Goal: Task Accomplishment & Management: Complete application form

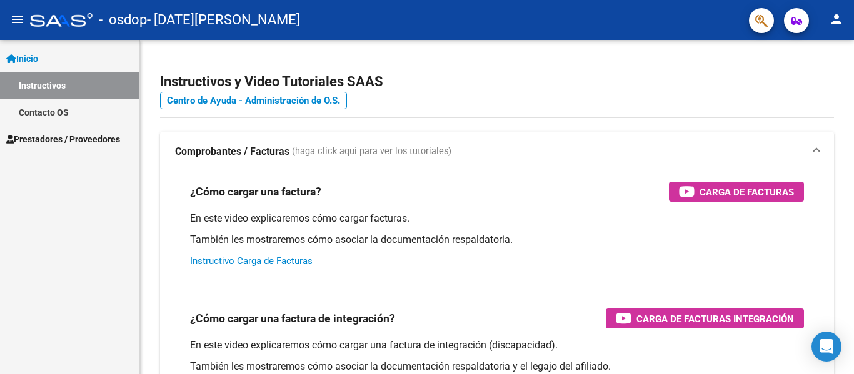
click at [63, 138] on span "Prestadores / Proveedores" at bounding box center [63, 140] width 114 height 14
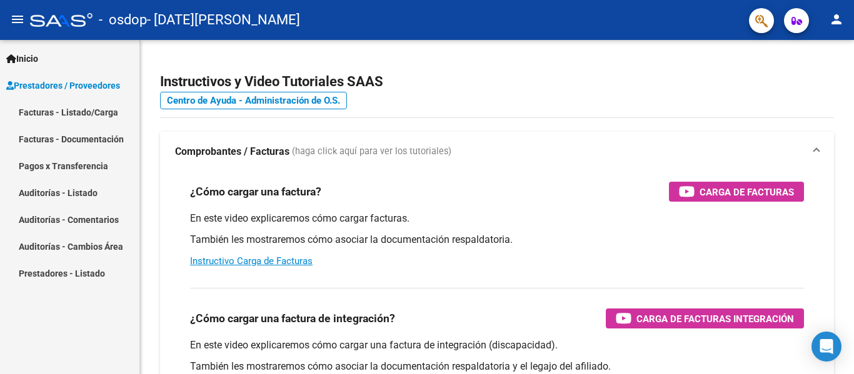
click at [96, 308] on div "Inicio Instructivos Contacto OS Prestadores / Proveedores Facturas - Listado/Ca…" at bounding box center [69, 207] width 139 height 334
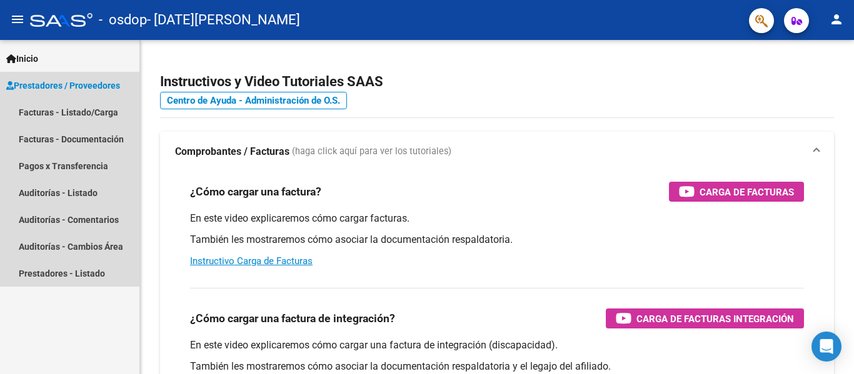
click at [73, 81] on span "Prestadores / Proveedores" at bounding box center [63, 86] width 114 height 14
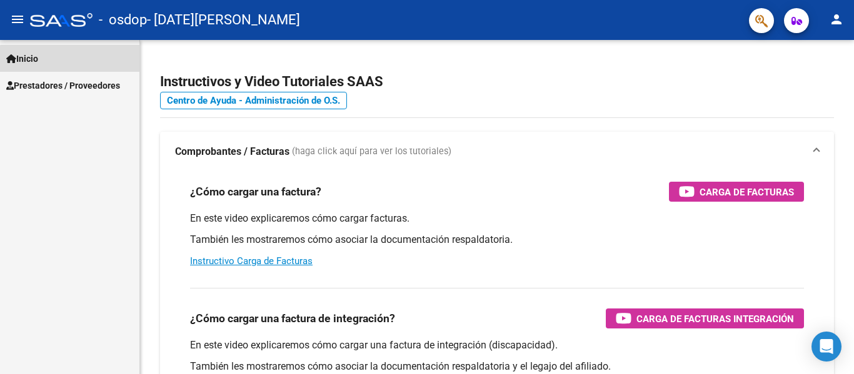
click at [73, 59] on link "Inicio" at bounding box center [69, 58] width 139 height 27
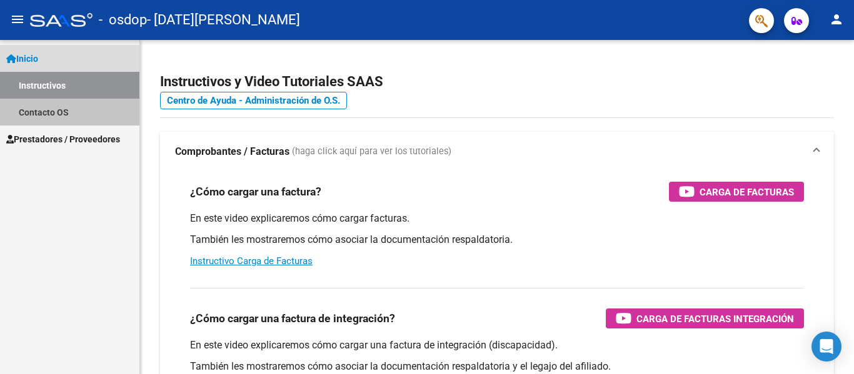
click at [53, 109] on link "Contacto OS" at bounding box center [69, 112] width 139 height 27
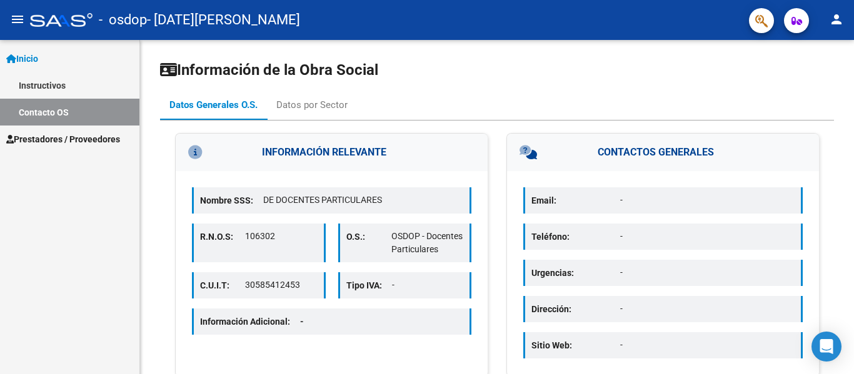
click at [71, 84] on link "Instructivos" at bounding box center [69, 85] width 139 height 27
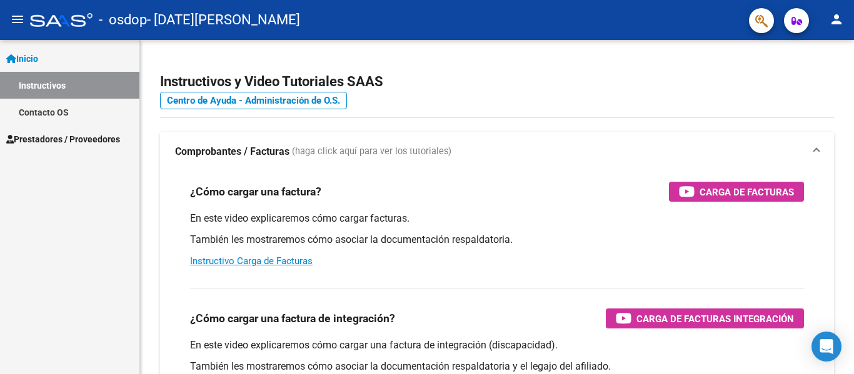
click at [838, 23] on mat-icon "person" at bounding box center [836, 19] width 15 height 15
click at [251, 256] on div at bounding box center [427, 187] width 854 height 374
click at [282, 263] on link "Instructivo Carga de Facturas" at bounding box center [251, 261] width 123 height 11
click at [63, 131] on link "Prestadores / Proveedores" at bounding box center [69, 139] width 139 height 27
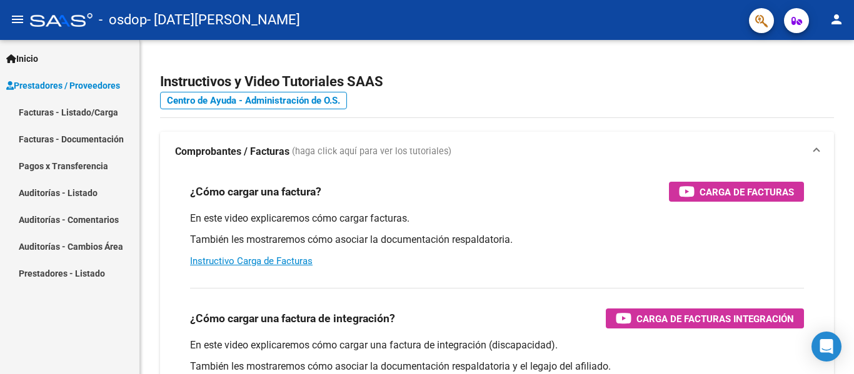
click at [78, 113] on link "Facturas - Listado/Carga" at bounding box center [69, 112] width 139 height 27
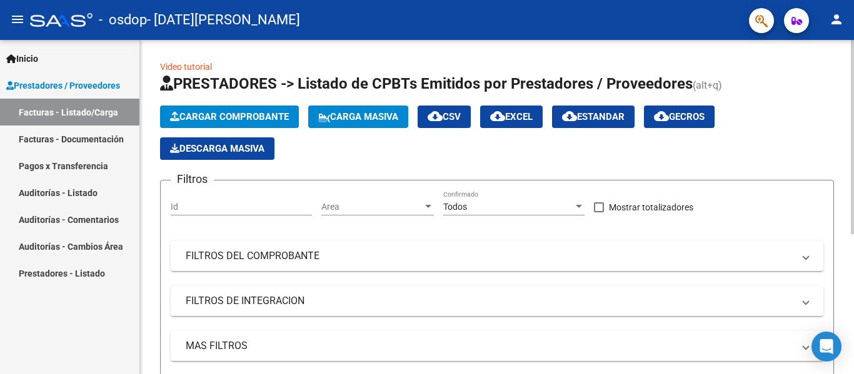
click at [218, 214] on div "Id" at bounding box center [241, 203] width 141 height 25
click at [279, 111] on button "Cargar Comprobante" at bounding box center [229, 117] width 139 height 23
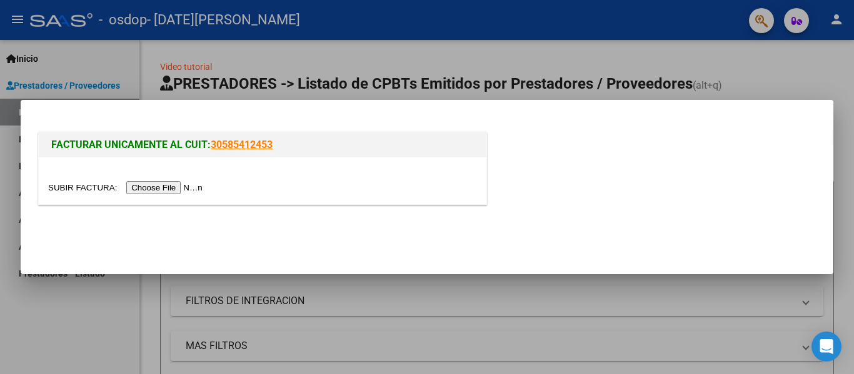
click at [512, 219] on mat-dialog-actions at bounding box center [427, 236] width 783 height 48
click at [206, 184] on input "file" at bounding box center [127, 187] width 158 height 13
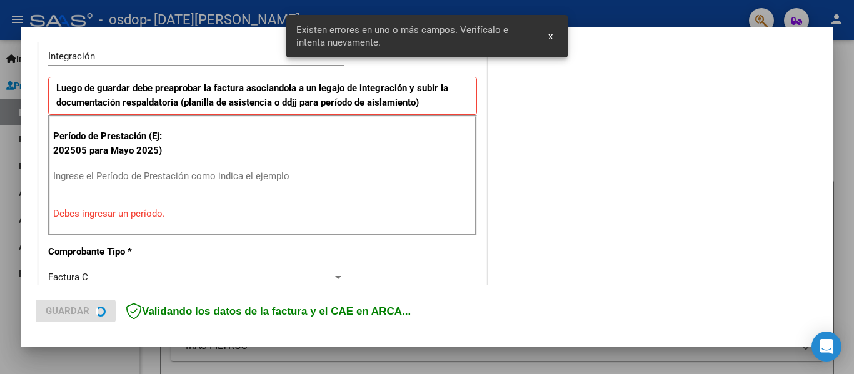
scroll to position [313, 0]
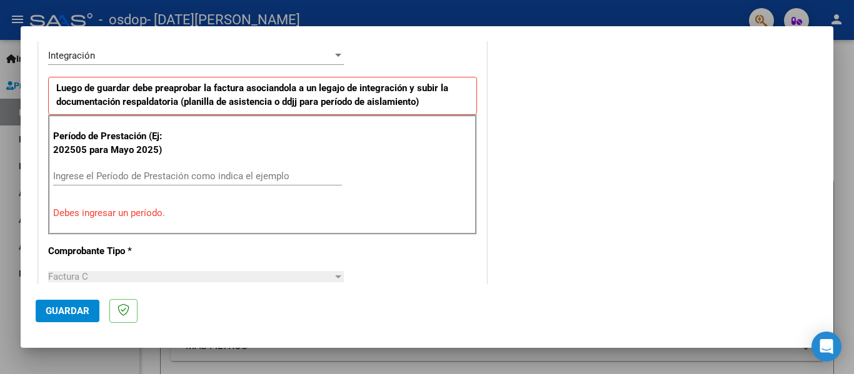
click at [264, 175] on input "Ingrese el Período de Prestación como indica el ejemplo" at bounding box center [197, 176] width 289 height 11
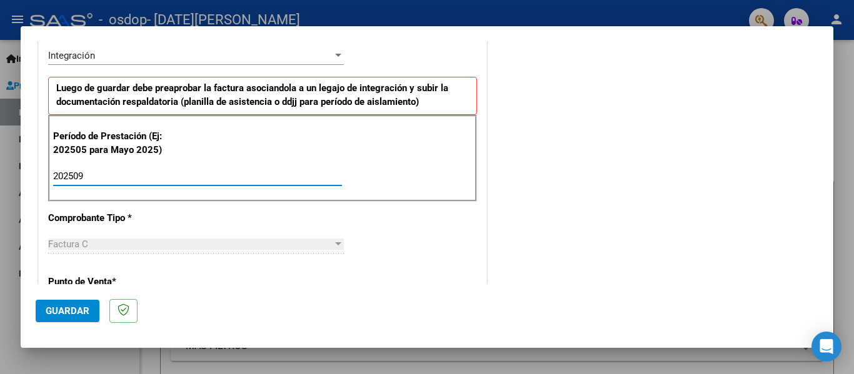
type input "202509"
click at [389, 213] on div "CUIT * 27-43576405-9 Ingresar CUIT ANALISIS PRESTADOR [DATE][PERSON_NAME] Area …" at bounding box center [263, 354] width 448 height 941
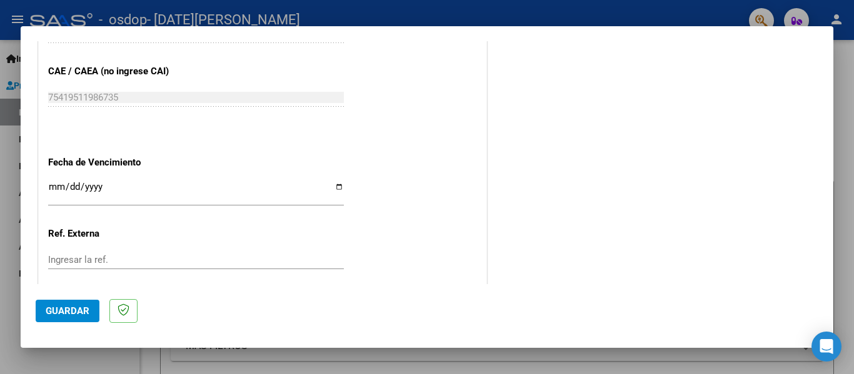
scroll to position [813, 0]
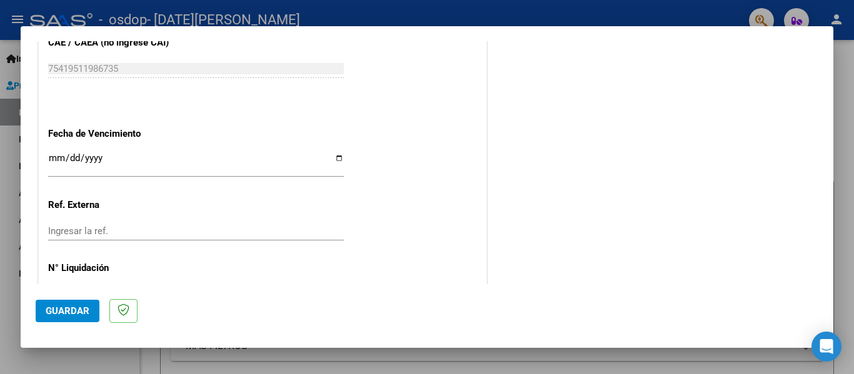
click at [80, 159] on input "Ingresar la fecha" at bounding box center [196, 163] width 296 height 20
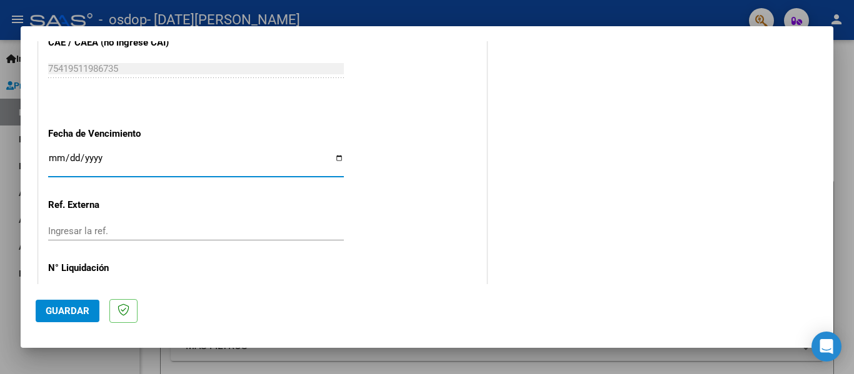
click at [98, 158] on input "Ingresar la fecha" at bounding box center [196, 163] width 296 height 20
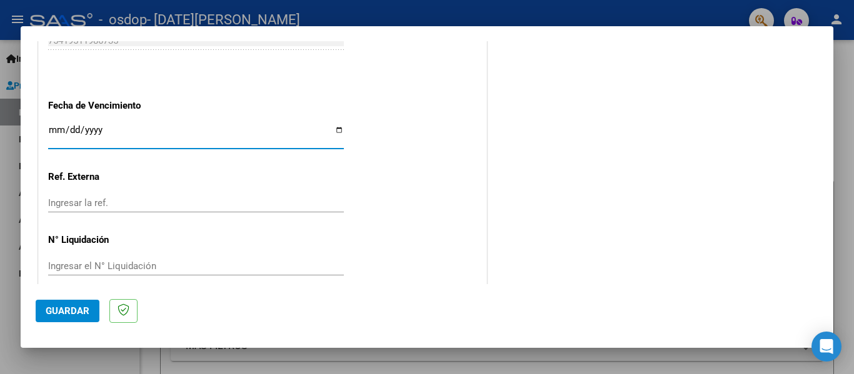
scroll to position [857, 0]
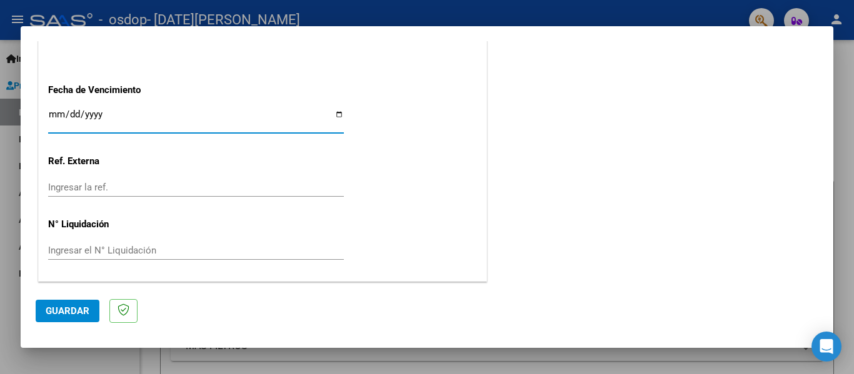
click at [53, 114] on input "Ingresar la fecha" at bounding box center [196, 119] width 296 height 20
click at [332, 116] on input "Ingresar la fecha" at bounding box center [196, 119] width 296 height 20
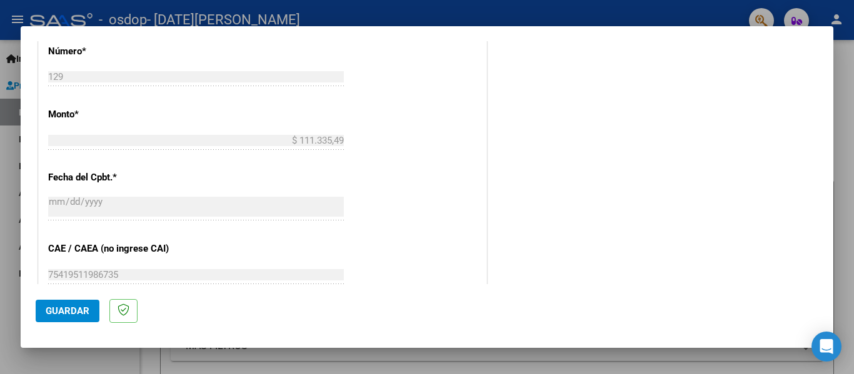
scroll to position [732, 0]
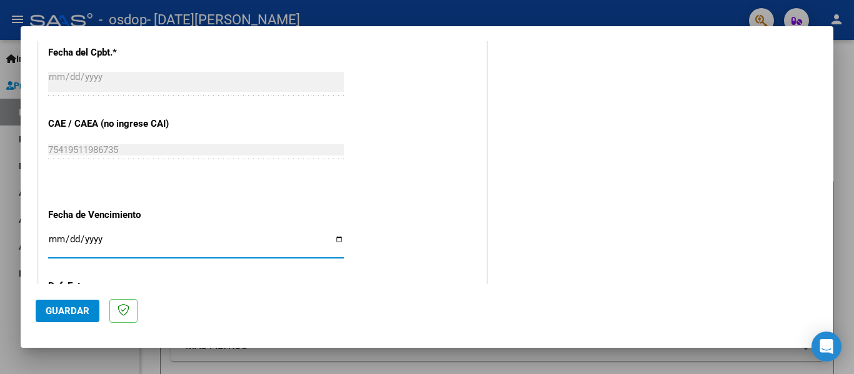
click at [151, 235] on input "Ingresar la fecha" at bounding box center [196, 244] width 296 height 20
click at [92, 243] on input "Ingresar la fecha" at bounding box center [196, 244] width 296 height 20
click at [336, 239] on input "Ingresar la fecha" at bounding box center [196, 244] width 296 height 20
type input "[DATE]"
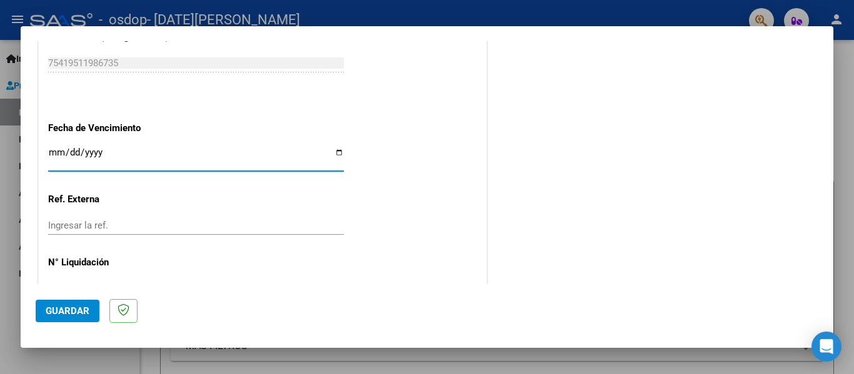
scroll to position [857, 0]
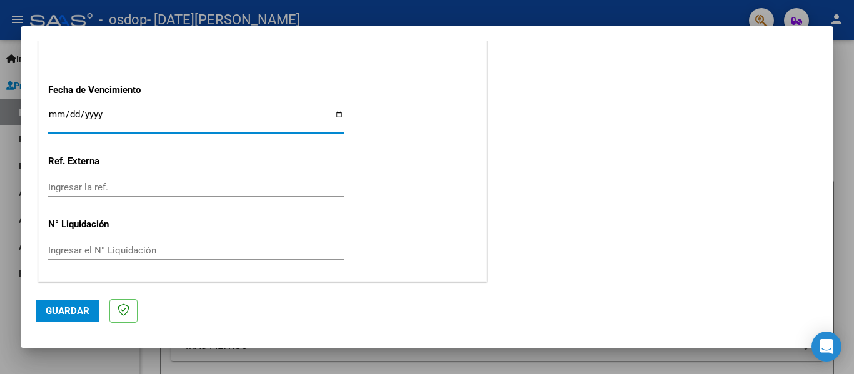
click at [146, 193] on input "Ingresar la ref." at bounding box center [196, 187] width 296 height 11
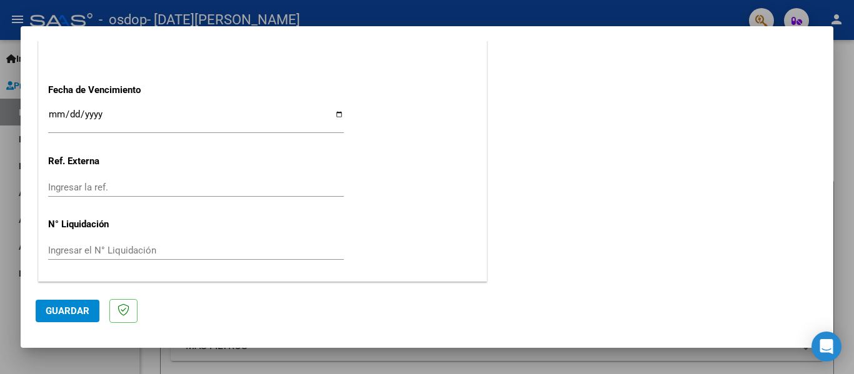
click at [71, 318] on button "Guardar" at bounding box center [68, 311] width 64 height 23
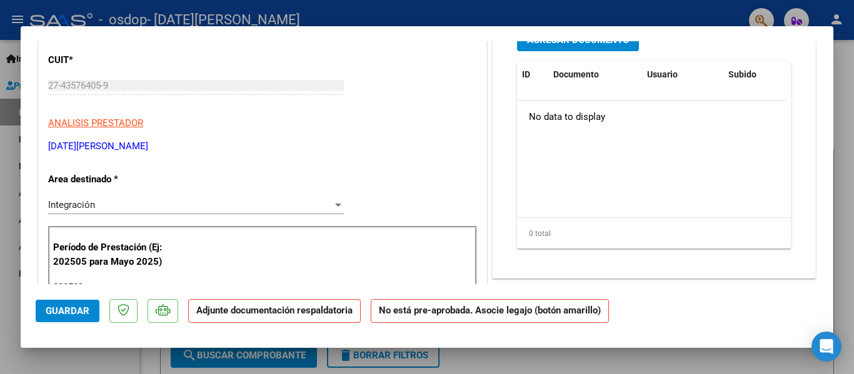
scroll to position [250, 0]
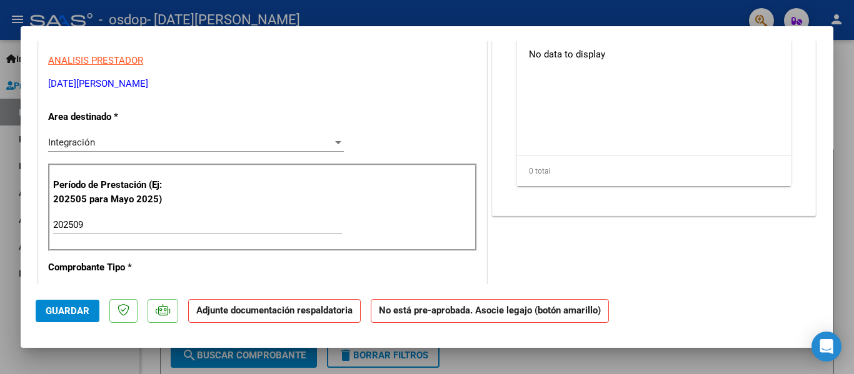
click at [337, 139] on div at bounding box center [338, 143] width 11 height 10
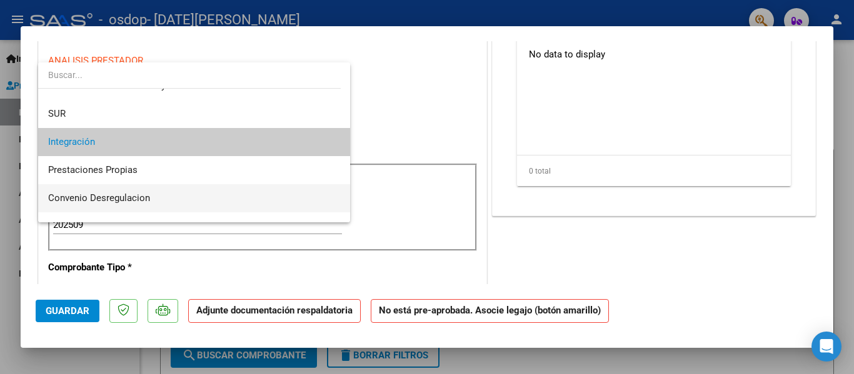
scroll to position [93, 0]
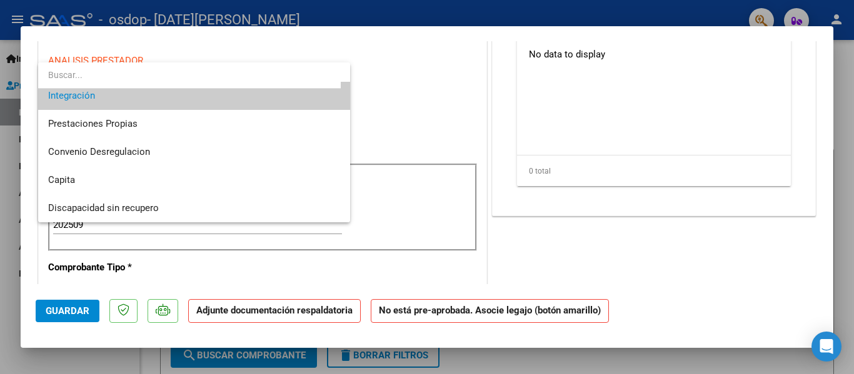
click at [408, 139] on div at bounding box center [427, 187] width 854 height 374
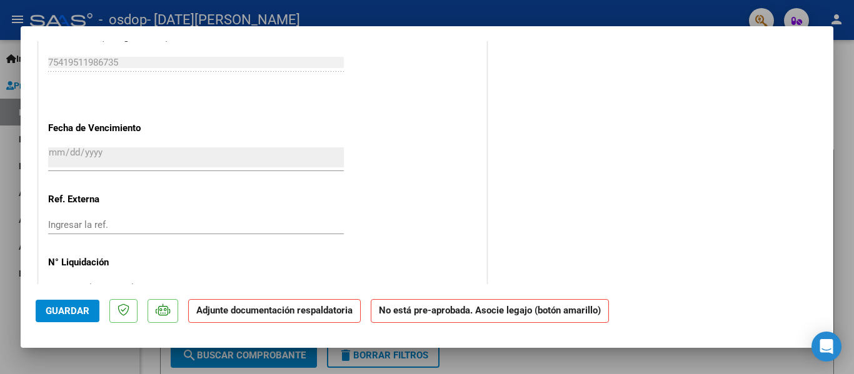
scroll to position [843, 0]
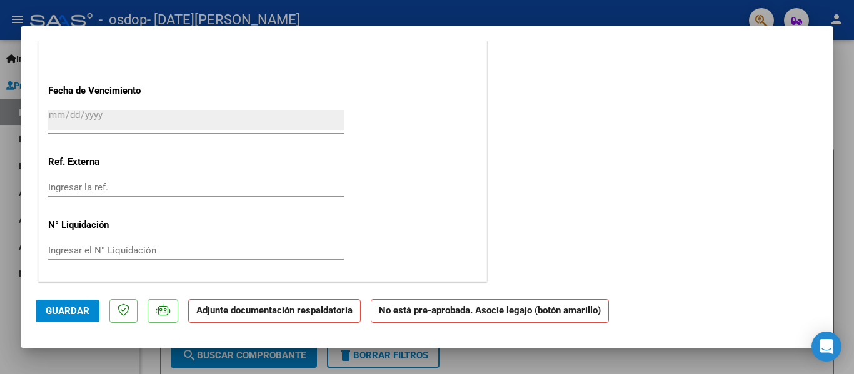
click at [226, 198] on div "Ingresar la ref." at bounding box center [196, 193] width 296 height 31
click at [231, 192] on input "Ingresar la ref." at bounding box center [196, 187] width 296 height 11
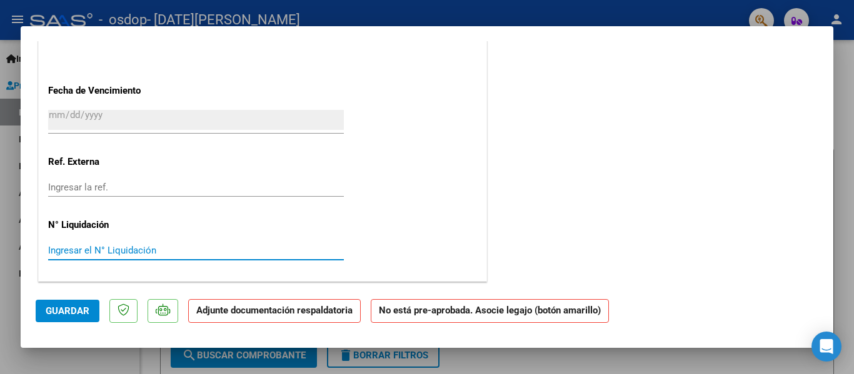
click at [201, 256] on input "Ingresar el N° Liquidación" at bounding box center [196, 250] width 296 height 11
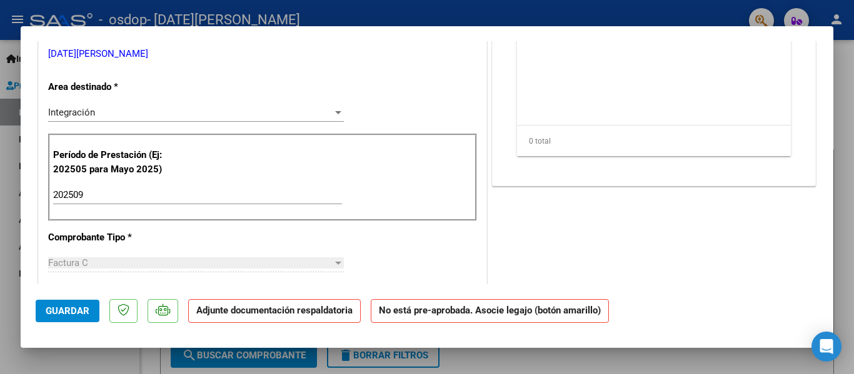
scroll to position [218, 0]
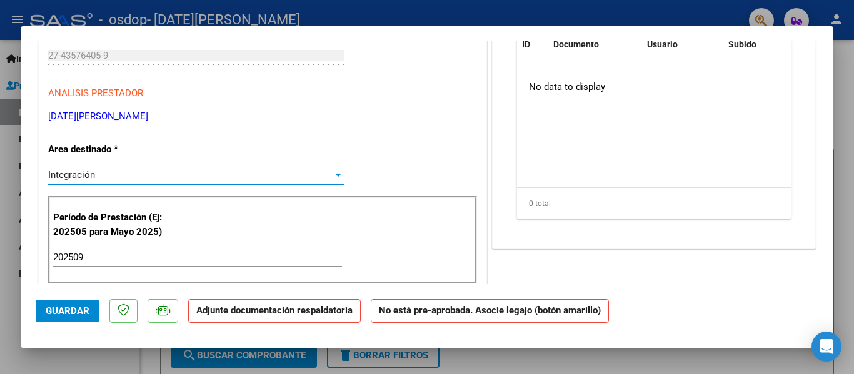
click at [201, 173] on div "Integración" at bounding box center [190, 174] width 284 height 11
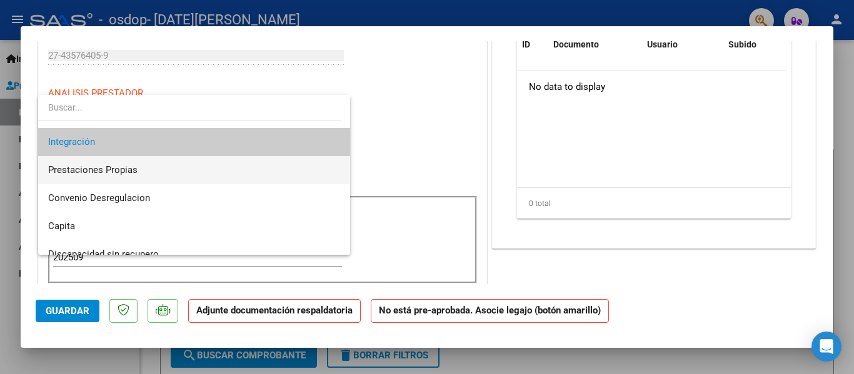
scroll to position [93, 0]
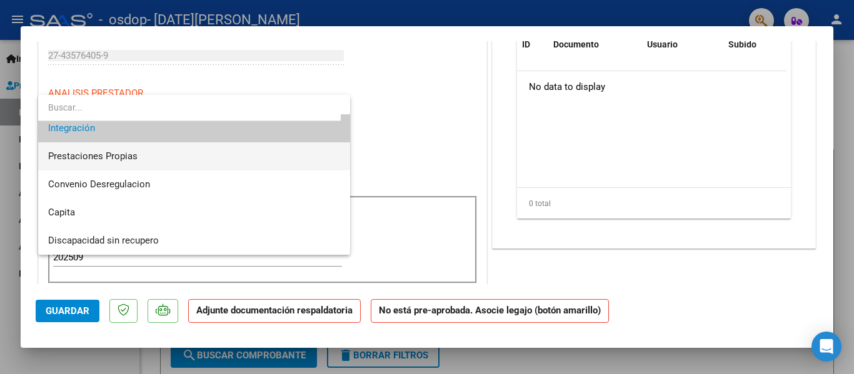
click at [179, 159] on span "Prestaciones Propias" at bounding box center [194, 157] width 292 height 28
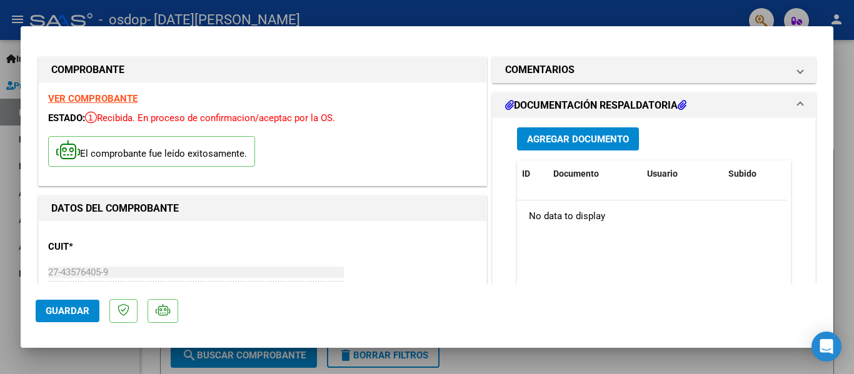
scroll to position [0, 0]
click at [615, 136] on span "Agregar Documento" at bounding box center [578, 139] width 102 height 11
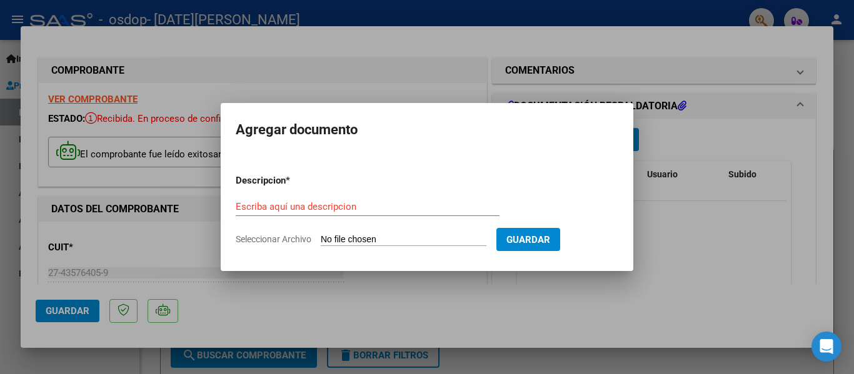
type input "C:\fakepath\Documento escaneado 4.pdf"
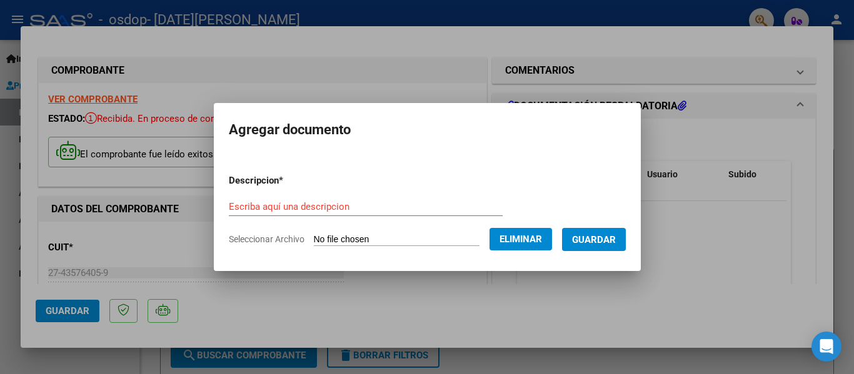
click at [346, 208] on input "Escriba aquí una descripcion" at bounding box center [366, 206] width 274 height 11
type input "planilla de asistencia [DATE]"
click at [602, 243] on span "Guardar" at bounding box center [594, 239] width 44 height 11
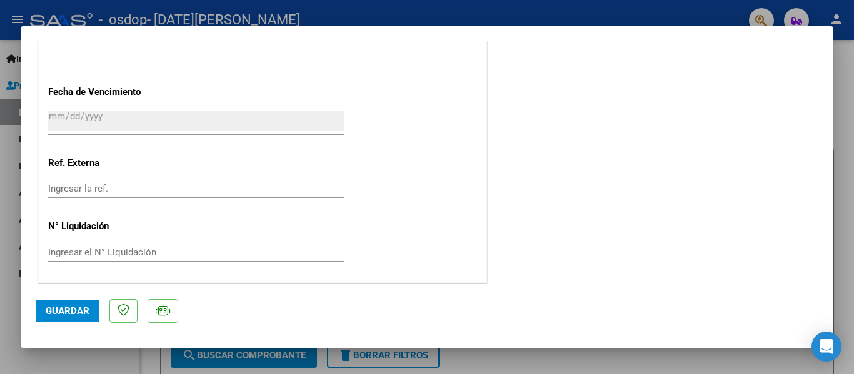
scroll to position [755, 0]
click at [73, 306] on span "Guardar" at bounding box center [68, 311] width 44 height 11
click at [470, 31] on mat-dialog-container "COMPROBANTE VER COMPROBANTE ESTADO: Recibida. En proceso de confirmacion/acepta…" at bounding box center [427, 187] width 813 height 323
click at [86, 308] on span "Guardar" at bounding box center [68, 311] width 44 height 11
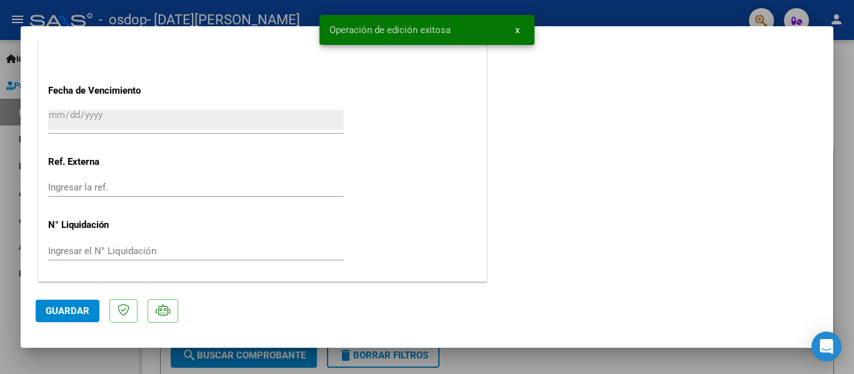
click at [701, 354] on div at bounding box center [427, 187] width 854 height 374
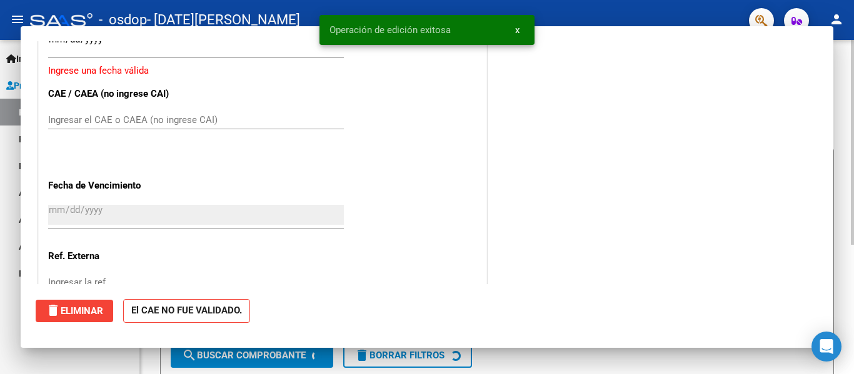
scroll to position [0, 0]
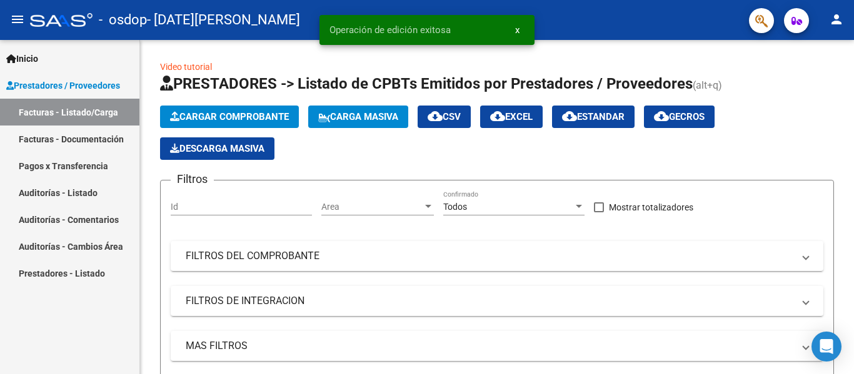
click at [104, 142] on link "Facturas - Documentación" at bounding box center [69, 139] width 139 height 27
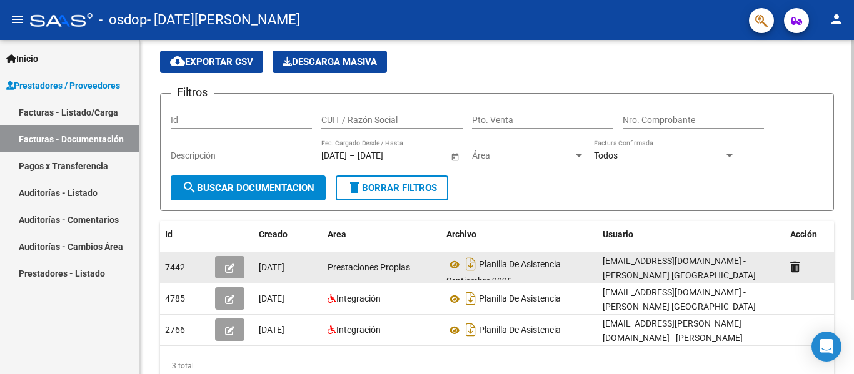
scroll to position [63, 0]
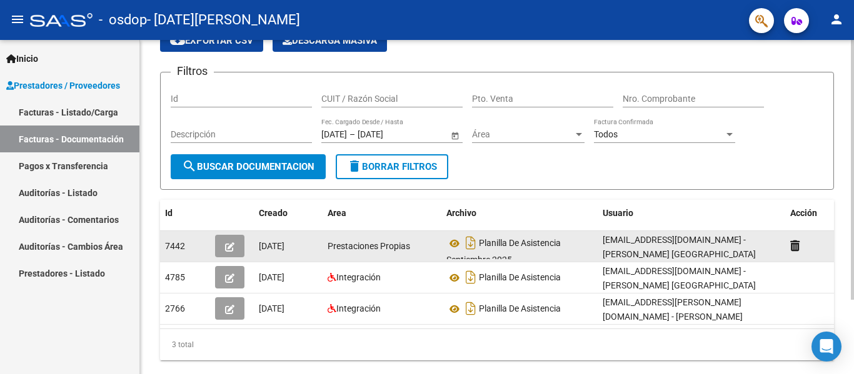
click at [509, 252] on div "Planilla De Asistencia Septiembre 2025" at bounding box center [519, 246] width 146 height 26
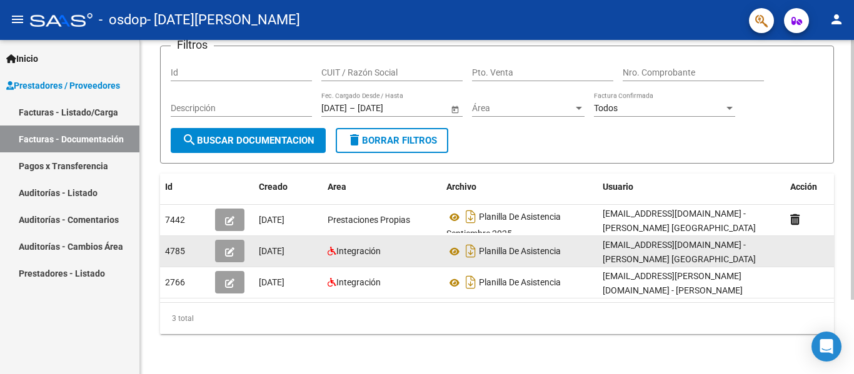
scroll to position [33, 0]
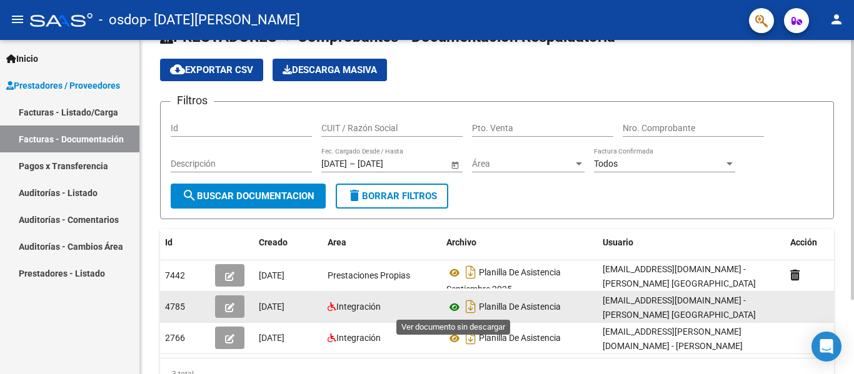
click at [449, 304] on icon at bounding box center [454, 307] width 16 height 15
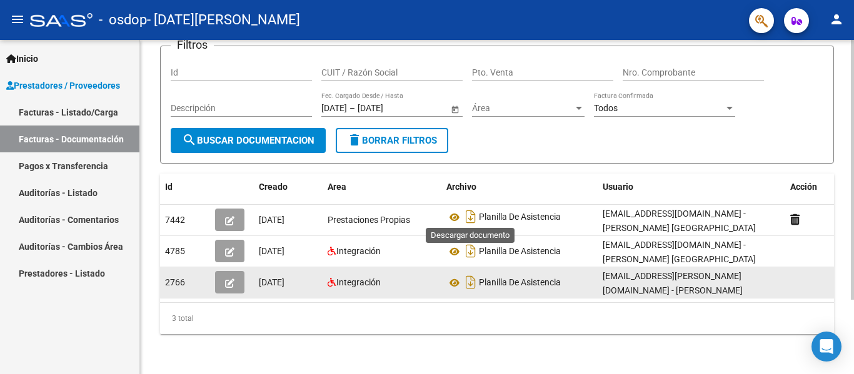
scroll to position [8, 0]
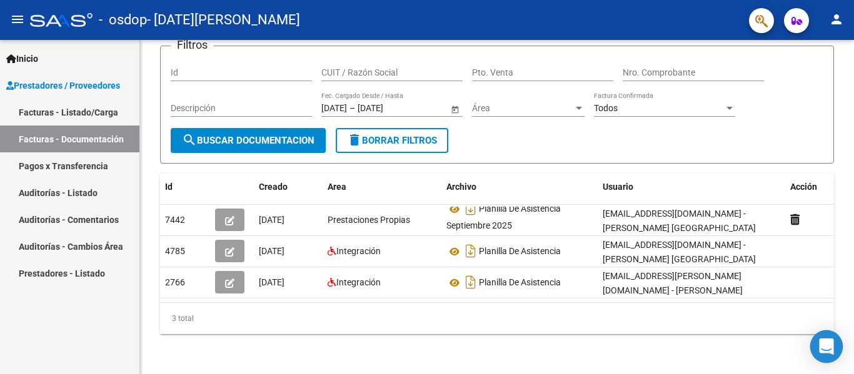
click at [831, 344] on icon "Open Intercom Messenger" at bounding box center [826, 347] width 14 height 16
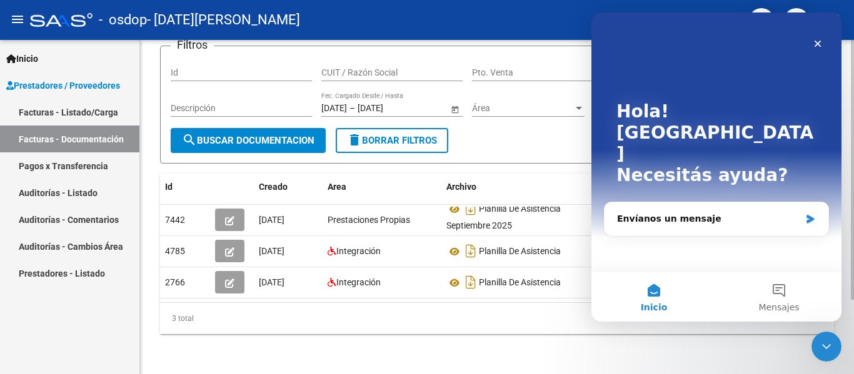
scroll to position [0, 0]
click at [717, 213] on div "Envíanos un mensaje" at bounding box center [708, 219] width 183 height 13
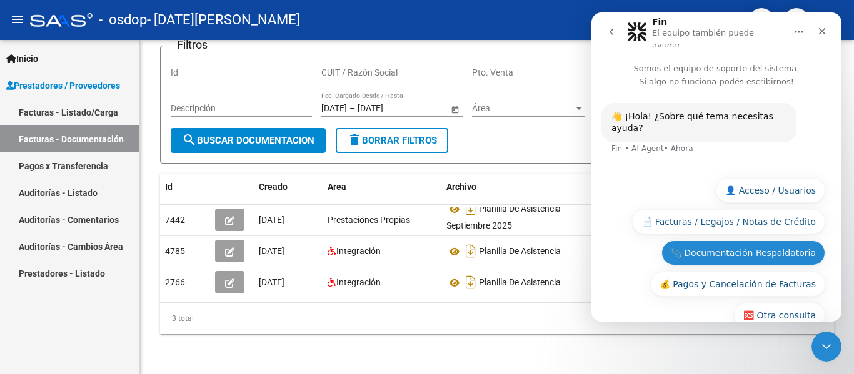
click at [695, 241] on button "📎 Documentación Respaldatoria" at bounding box center [743, 253] width 164 height 25
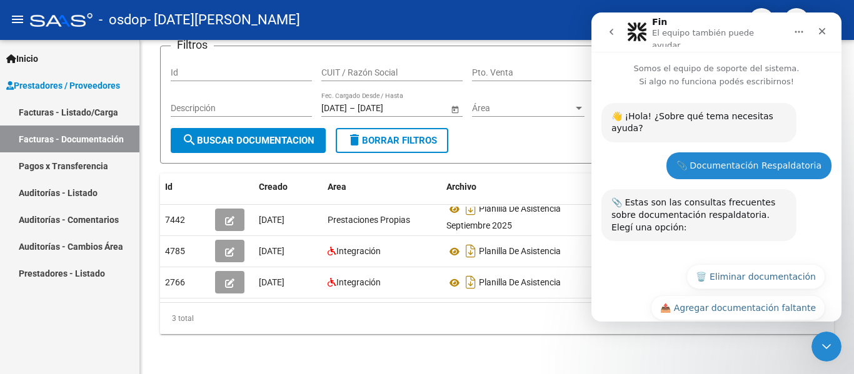
scroll to position [33, 0]
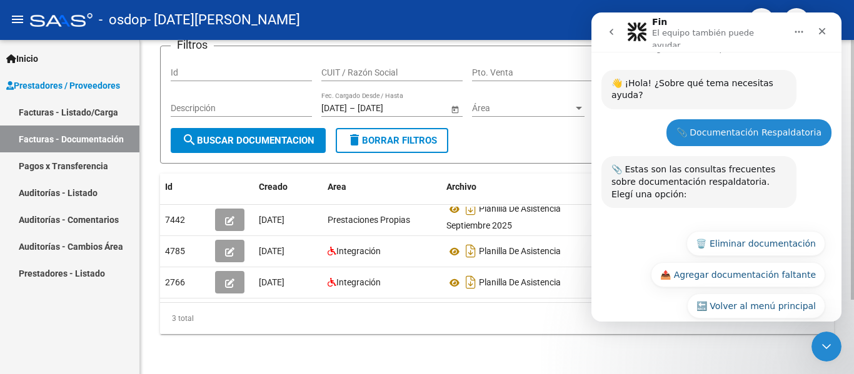
click at [665, 341] on div "PRESTADORES -> Comprobantes - Documentación Respaldatoria cloud_download Export…" at bounding box center [497, 162] width 714 height 423
click at [853, 358] on div at bounding box center [852, 244] width 3 height 260
click at [826, 340] on icon "Cerrar Intercom Messenger" at bounding box center [824, 345] width 15 height 15
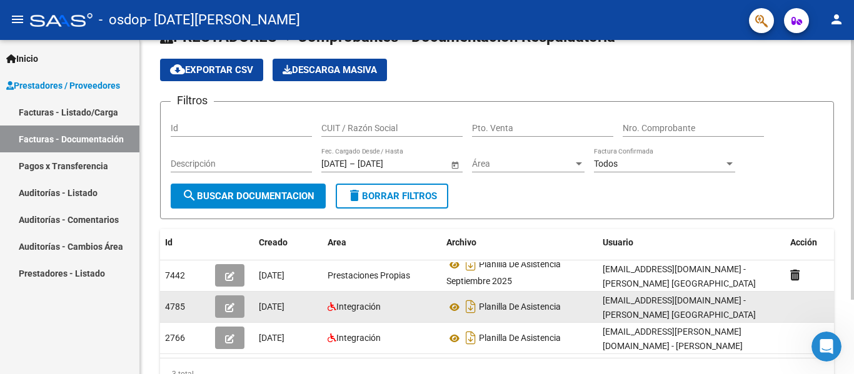
scroll to position [0, 0]
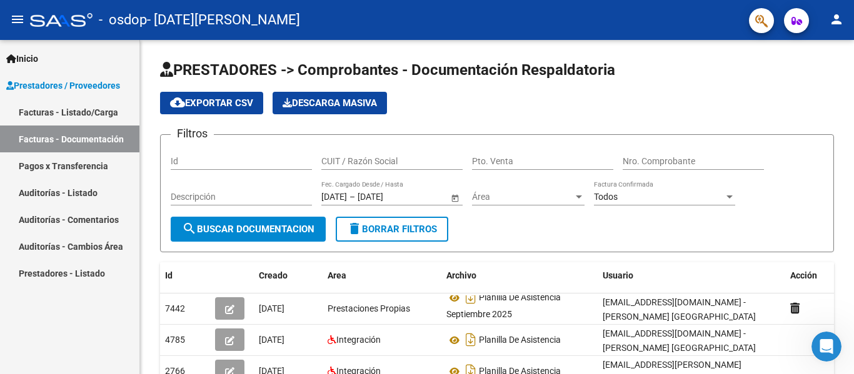
click at [93, 173] on link "Pagos x Transferencia" at bounding box center [69, 166] width 139 height 27
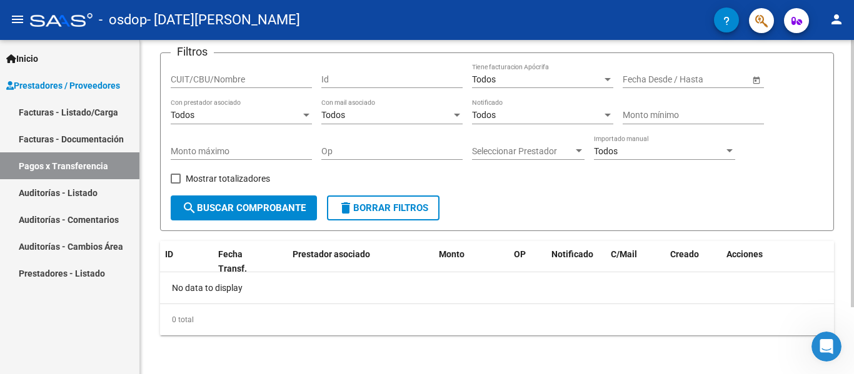
scroll to position [84, 0]
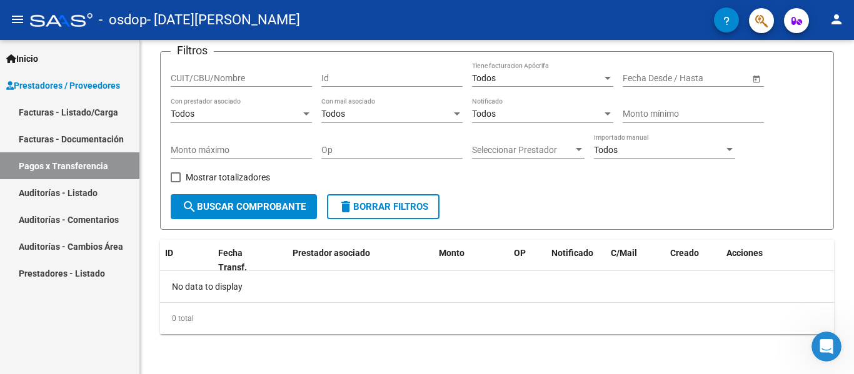
click at [60, 193] on link "Auditorías - Listado" at bounding box center [69, 192] width 139 height 27
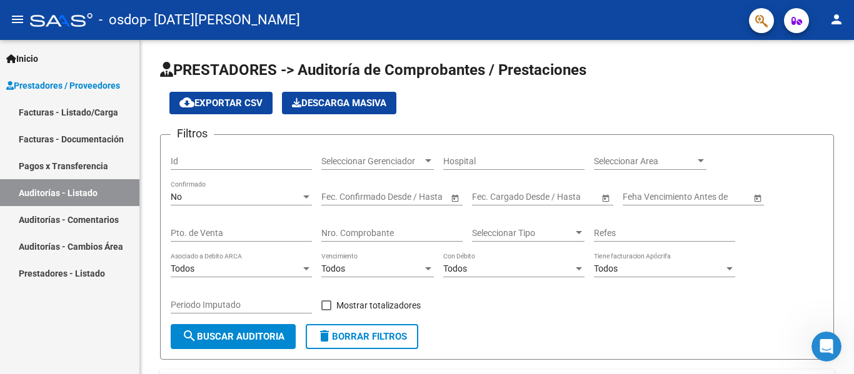
click at [60, 218] on link "Auditorías - Comentarios" at bounding box center [69, 219] width 139 height 27
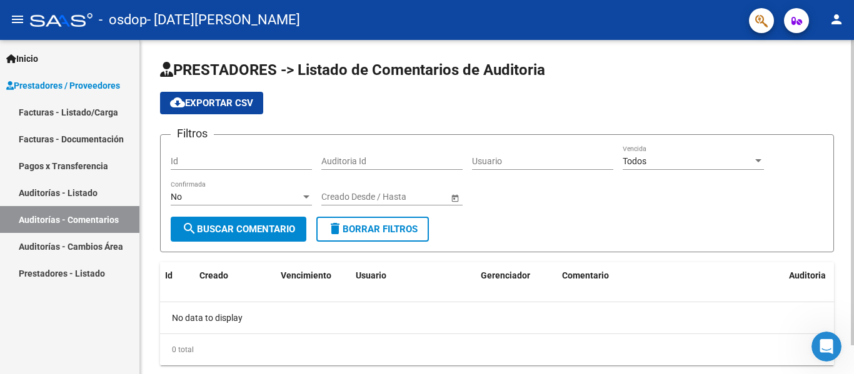
scroll to position [31, 0]
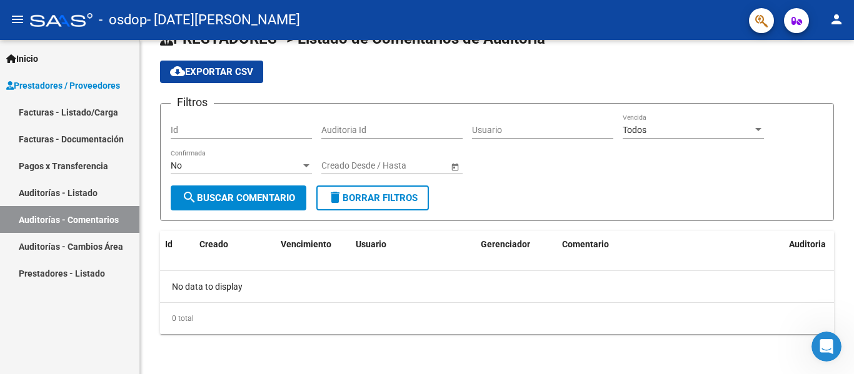
click at [118, 233] on link "Auditorías - Comentarios" at bounding box center [69, 219] width 139 height 27
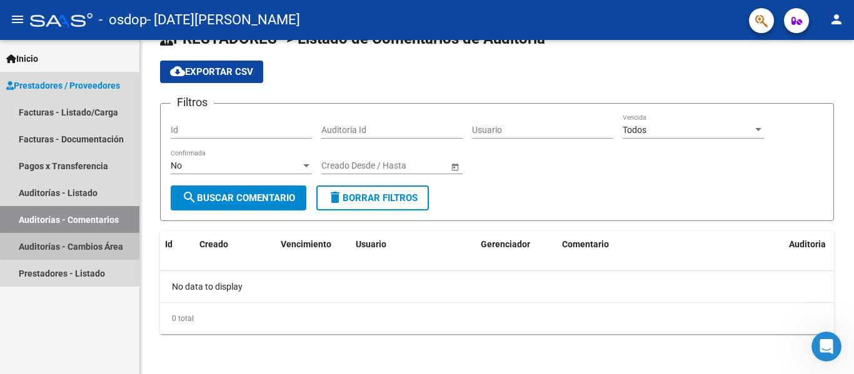
click at [110, 246] on link "Auditorías - Cambios Área" at bounding box center [69, 246] width 139 height 27
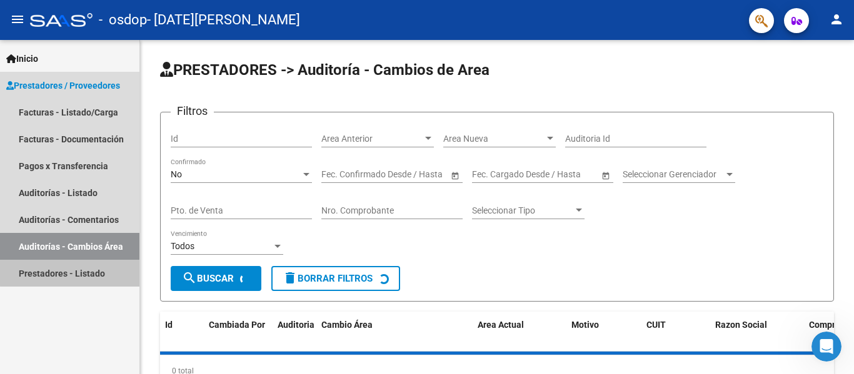
click at [103, 271] on link "Prestadores - Listado" at bounding box center [69, 273] width 139 height 27
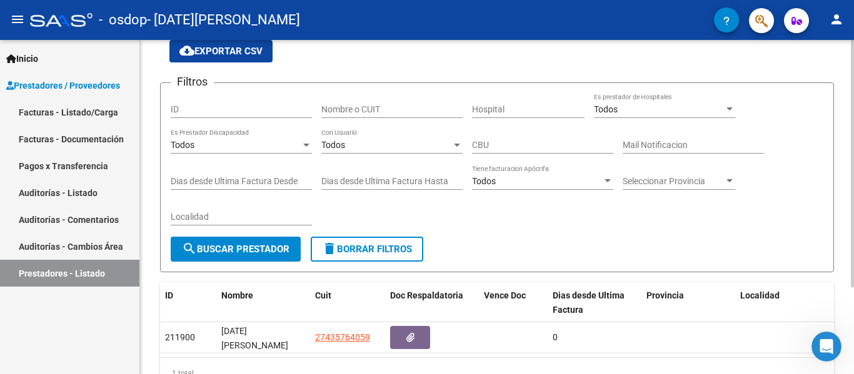
scroll to position [117, 0]
